Goal: Information Seeking & Learning: Learn about a topic

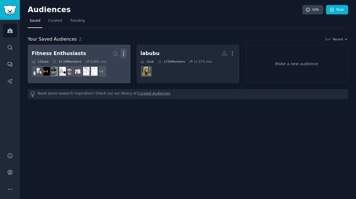
click at [123, 53] on icon "button" at bounding box center [124, 54] width 6 height 6
click at [114, 64] on p "Delete" at bounding box center [108, 65] width 13 height 6
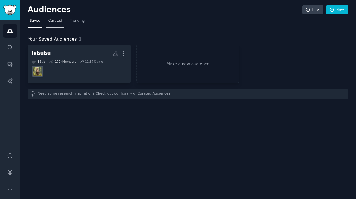
click at [56, 22] on span "Curated" at bounding box center [55, 20] width 14 height 5
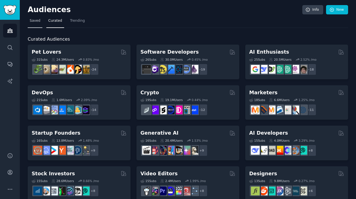
click at [29, 21] on link "Saved" at bounding box center [35, 22] width 15 height 12
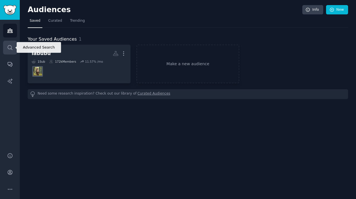
click at [11, 47] on icon "Sidebar" at bounding box center [10, 47] width 5 height 5
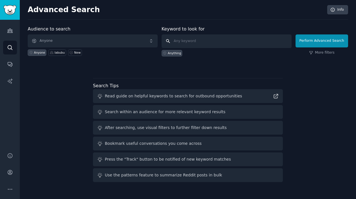
click at [210, 43] on input "text" at bounding box center [226, 41] width 130 height 14
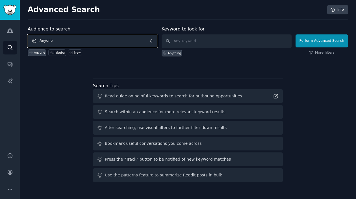
click at [75, 36] on span "Anyone" at bounding box center [93, 40] width 130 height 13
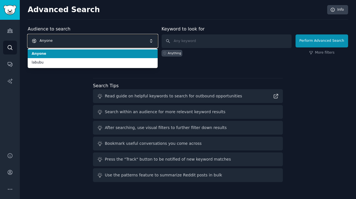
click at [72, 43] on span "Anyone" at bounding box center [93, 40] width 130 height 13
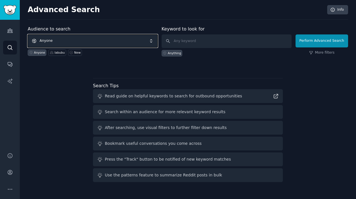
click at [74, 40] on span "Anyone" at bounding box center [93, 40] width 130 height 13
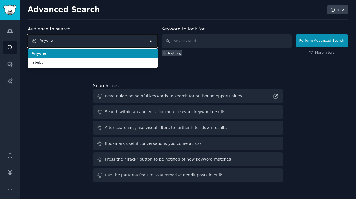
click at [74, 40] on span "Anyone" at bounding box center [93, 40] width 130 height 13
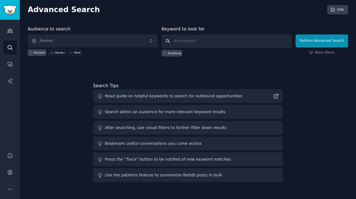
click at [222, 42] on input "text" at bounding box center [226, 41] width 130 height 14
type input "comfyui"
click button "Perform Advanced Search" at bounding box center [321, 40] width 53 height 13
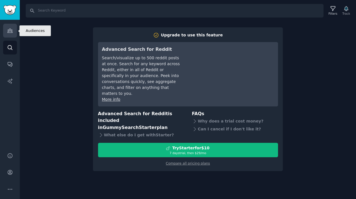
click at [12, 32] on icon "Sidebar" at bounding box center [10, 31] width 6 height 6
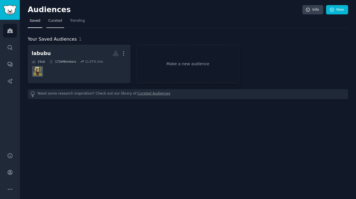
click at [60, 23] on span "Curated" at bounding box center [55, 20] width 14 height 5
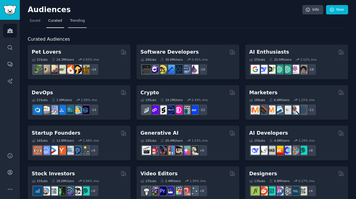
click at [80, 21] on span "Trending" at bounding box center [77, 20] width 15 height 5
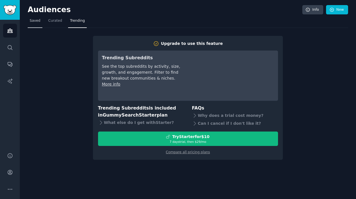
click at [30, 22] on span "Saved" at bounding box center [35, 20] width 11 height 5
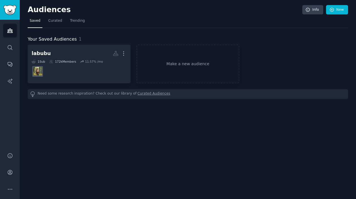
click at [229, 97] on div "Need some research inspiration? Check out our library of Curated Audiences" at bounding box center [188, 94] width 320 height 10
click at [221, 94] on div "Need some research inspiration? Check out our library of Curated Audiences" at bounding box center [188, 94] width 320 height 10
click at [173, 69] on link "Make a new audience" at bounding box center [187, 64] width 103 height 39
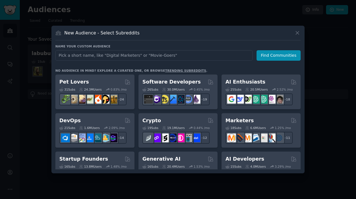
click at [101, 55] on input "text" at bounding box center [153, 55] width 197 height 10
type input "comfyui"
click button "Find Communities" at bounding box center [278, 55] width 44 height 10
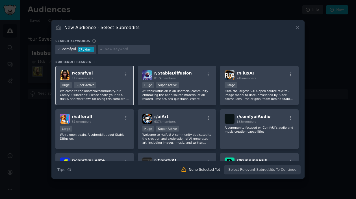
click at [88, 93] on p "Welcome to the unofficial/community-run ComfyUI subreddit. Please share your ti…" at bounding box center [94, 95] width 69 height 12
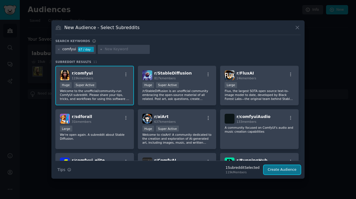
click at [293, 168] on button "Create Audience" at bounding box center [281, 170] width 37 height 10
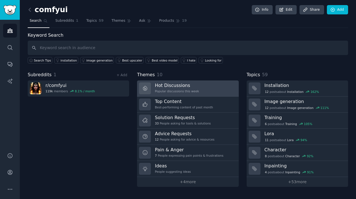
click at [166, 89] on div "Hot Discussions Popular discussions this week" at bounding box center [177, 88] width 44 height 12
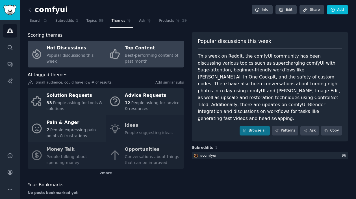
click at [153, 60] on div "Best-performing content of past month" at bounding box center [153, 59] width 56 height 12
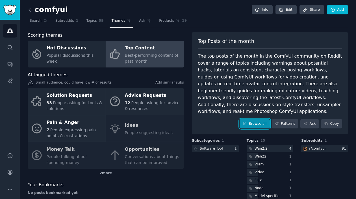
click at [251, 124] on link "Browse all" at bounding box center [254, 124] width 30 height 10
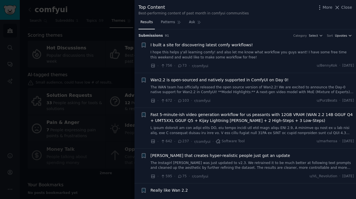
click at [349, 34] on icon "button" at bounding box center [350, 36] width 4 height 4
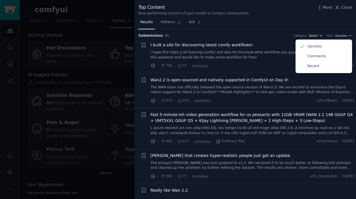
click at [317, 36] on span "Select" at bounding box center [313, 36] width 9 height 4
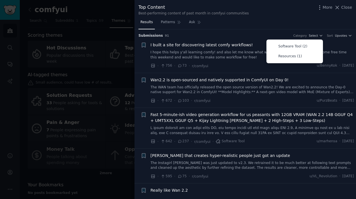
click at [299, 24] on div "Results Patterns Ask" at bounding box center [244, 24] width 221 height 12
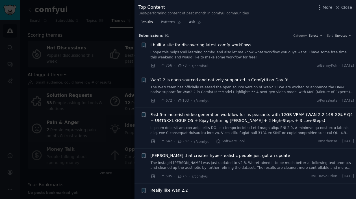
click at [218, 55] on link "I hope this helps y'all learning comfy! and also let me know what workflow you …" at bounding box center [252, 55] width 204 height 10
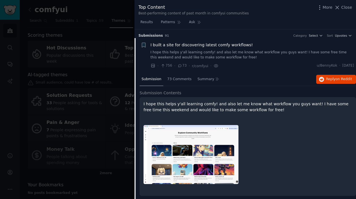
scroll to position [9, 0]
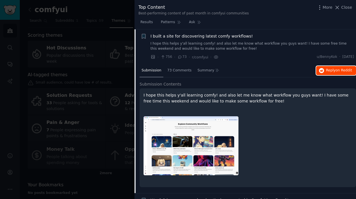
click at [347, 71] on span "on Reddit" at bounding box center [343, 70] width 16 height 4
click at [348, 6] on span "Close" at bounding box center [346, 8] width 11 height 6
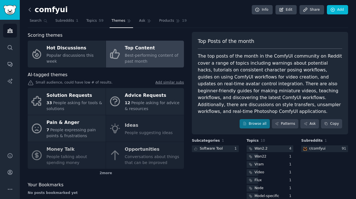
click at [30, 9] on icon at bounding box center [30, 10] width 6 height 6
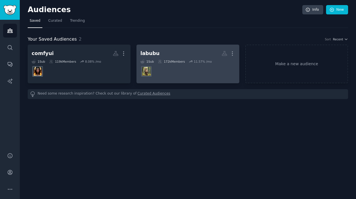
click at [152, 54] on div "labubu" at bounding box center [149, 53] width 19 height 7
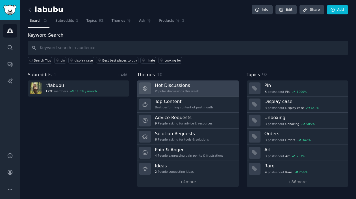
click at [197, 88] on link "Hot Discussions Popular discussions this week" at bounding box center [187, 88] width 101 height 16
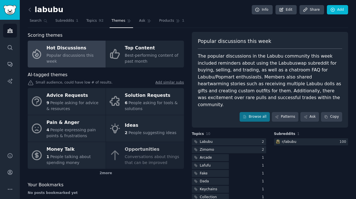
scroll to position [19, 0]
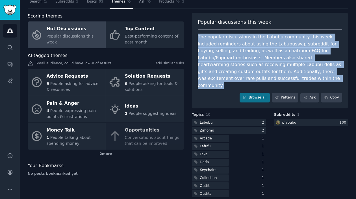
drag, startPoint x: 198, startPoint y: 36, endPoint x: 333, endPoint y: 78, distance: 141.5
click at [333, 78] on div "The popular discussions in the Labubu community this week included reminders ab…" at bounding box center [270, 61] width 144 height 55
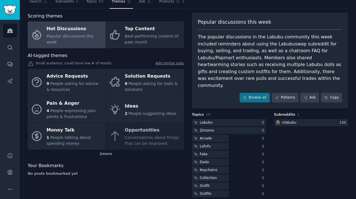
click at [211, 93] on div "Browse all Patterns Ask Copy" at bounding box center [270, 98] width 144 height 10
click at [246, 96] on icon at bounding box center [245, 98] width 4 height 4
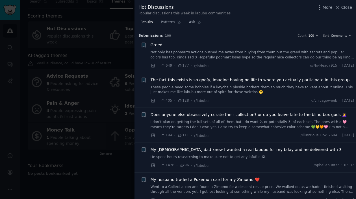
click at [317, 36] on icon "button" at bounding box center [317, 35] width 2 height 1
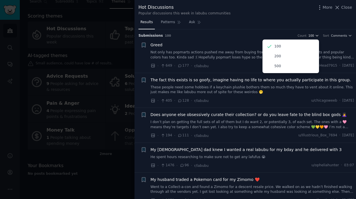
click at [317, 36] on icon "button" at bounding box center [317, 35] width 2 height 1
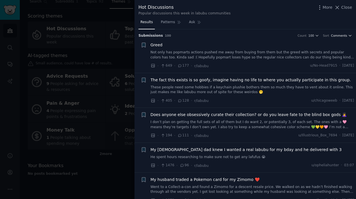
click at [348, 36] on icon "button" at bounding box center [350, 36] width 4 height 4
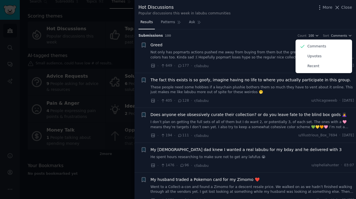
click at [228, 42] on li "+ Greed Not only has popmarts actions pushed me away from buying from them but …" at bounding box center [244, 55] width 221 height 35
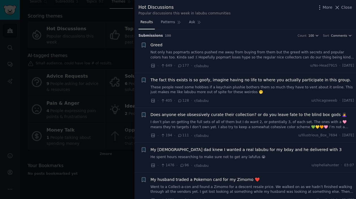
click at [239, 116] on span "Does anyone else obsessively curate their collection? or do you leave fate to t…" at bounding box center [248, 115] width 196 height 6
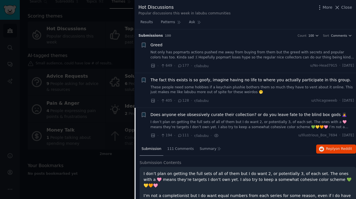
click at [259, 116] on span "Does anyone else obsessively curate their collection? or do you leave fate to t…" at bounding box center [248, 115] width 196 height 6
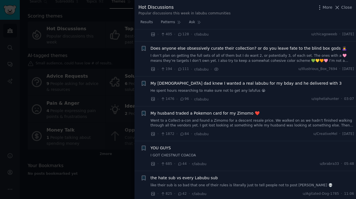
scroll to position [78, 0]
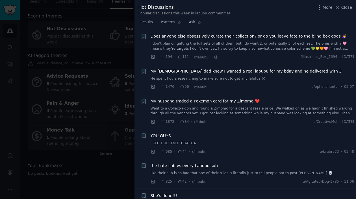
click at [167, 136] on span "YOU GUYS" at bounding box center [160, 136] width 20 height 6
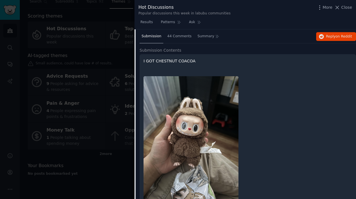
scroll to position [203, 0]
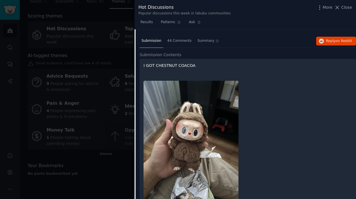
click at [153, 43] on span "Submission" at bounding box center [151, 40] width 20 height 5
click at [178, 58] on div "Submission Contents I GOT CHESTNUT COACOA" at bounding box center [247, 135] width 216 height 167
click at [171, 66] on p "I GOT CHESTNUT COACOA" at bounding box center [247, 66] width 208 height 6
click at [174, 53] on span "Submission Contents" at bounding box center [160, 55] width 42 height 6
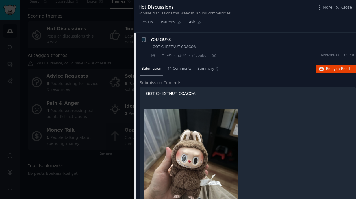
scroll to position [146, 0]
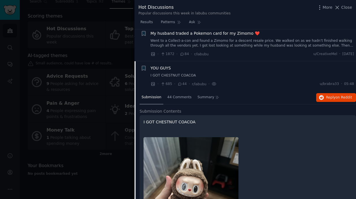
click at [204, 66] on div "YOU GUYS" at bounding box center [252, 68] width 204 height 6
click at [164, 65] on li "+ YOU GUYS I GOT CHESTNUT COACOA · 685 · 44 · r/labubu · u/brabra33 · 05:48" at bounding box center [244, 76] width 221 height 30
click at [161, 69] on span "YOU GUYS" at bounding box center [160, 68] width 20 height 6
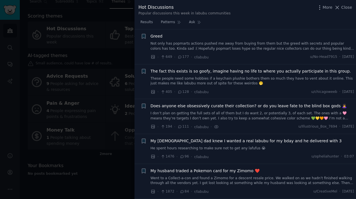
scroll to position [37, 0]
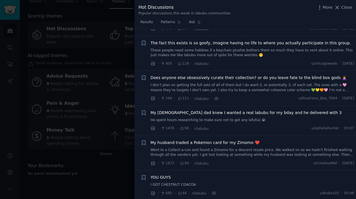
click at [218, 111] on span "My [DEMOGRAPHIC_DATA] dad knew I wanted a real labubu for my bday and he delive…" at bounding box center [245, 113] width 191 height 6
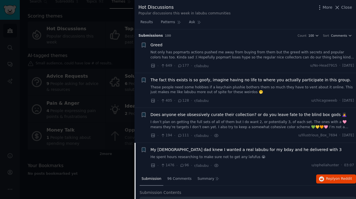
click at [190, 80] on span "The fact this exists is so goofy, imagine having no life to where you actually …" at bounding box center [250, 80] width 200 height 6
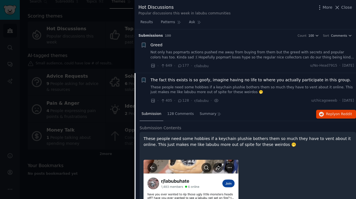
click at [234, 80] on span "The fact this exists is so goofy, imagine having no life to where you actually …" at bounding box center [250, 80] width 200 height 6
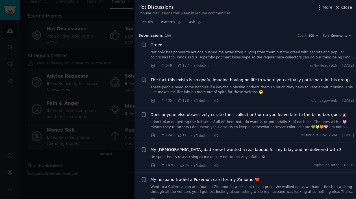
click at [349, 5] on span "Close" at bounding box center [346, 8] width 11 height 6
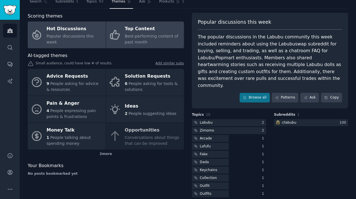
click at [154, 36] on span "Best-performing content of past month" at bounding box center [152, 39] width 54 height 10
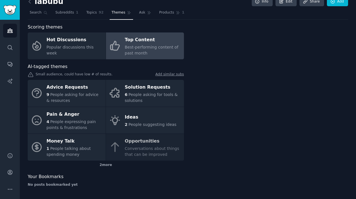
scroll to position [8, 0]
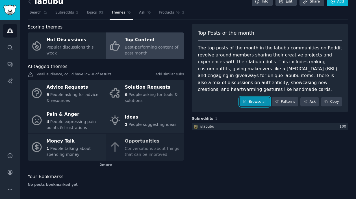
click at [249, 103] on link "Browse all" at bounding box center [254, 102] width 30 height 10
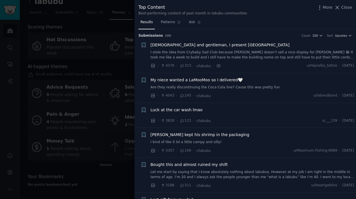
click at [194, 80] on span "My niece wanted a LaMooMoo so I delivered🤍" at bounding box center [196, 80] width 92 height 6
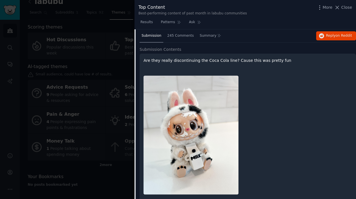
scroll to position [16, 0]
